Goal: Navigation & Orientation: Go to known website

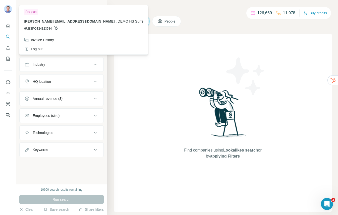
click at [10, 10] on img at bounding box center [8, 9] width 8 height 8
click at [52, 50] on div "Log out" at bounding box center [84, 48] width 126 height 9
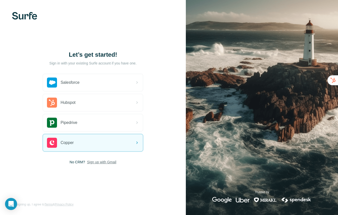
click at [95, 162] on span "Sign up with Gmail" at bounding box center [101, 162] width 29 height 5
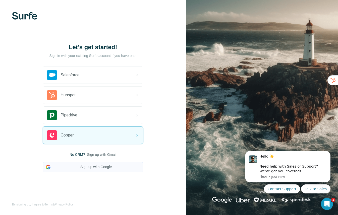
click at [96, 167] on button "Sign up with Google" at bounding box center [93, 167] width 101 height 10
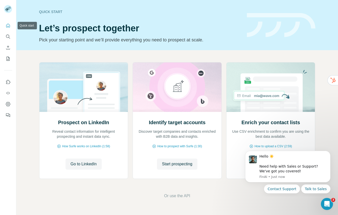
click at [9, 25] on icon "Quick start" at bounding box center [8, 25] width 5 height 5
click at [10, 105] on icon "Dashboard" at bounding box center [8, 104] width 5 height 5
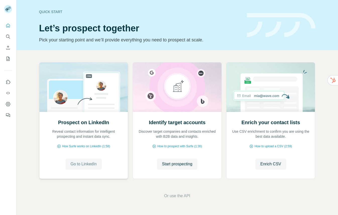
click at [80, 163] on span "Go to LinkedIn" at bounding box center [84, 164] width 26 height 6
